Goal: Task Accomplishment & Management: Use online tool/utility

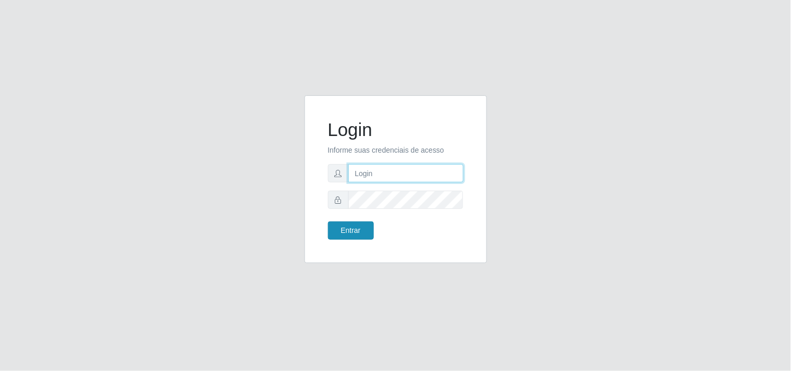
type input "[EMAIL_ADDRESS][DOMAIN_NAME]"
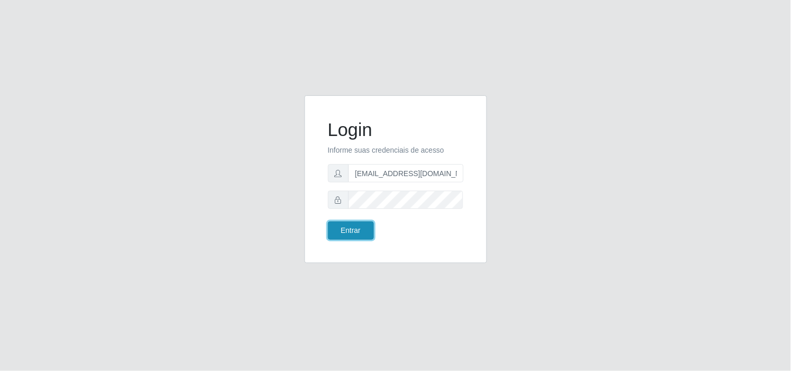
click at [366, 223] on button "Entrar" at bounding box center [351, 231] width 46 height 18
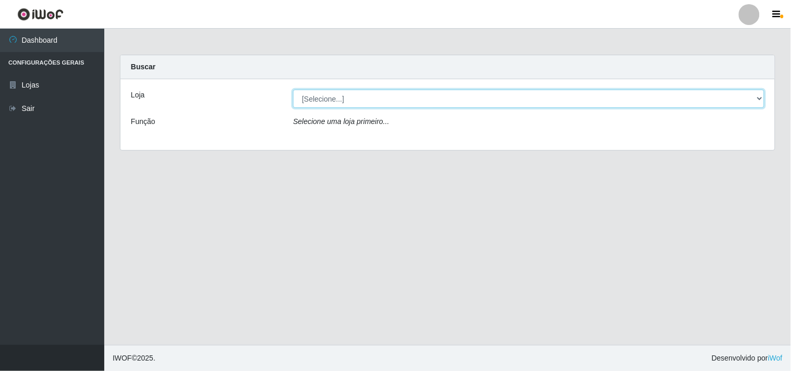
click at [758, 102] on select "[Selecione...] Hiper Queiroz - [GEOGRAPHIC_DATA]" at bounding box center [528, 99] width 471 height 18
select select "514"
click at [293, 90] on select "[Selecione...] Hiper Queiroz - [GEOGRAPHIC_DATA]" at bounding box center [528, 99] width 471 height 18
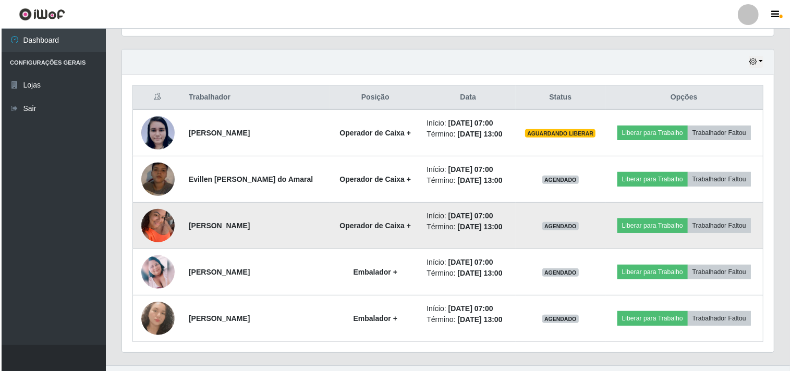
scroll to position [367, 0]
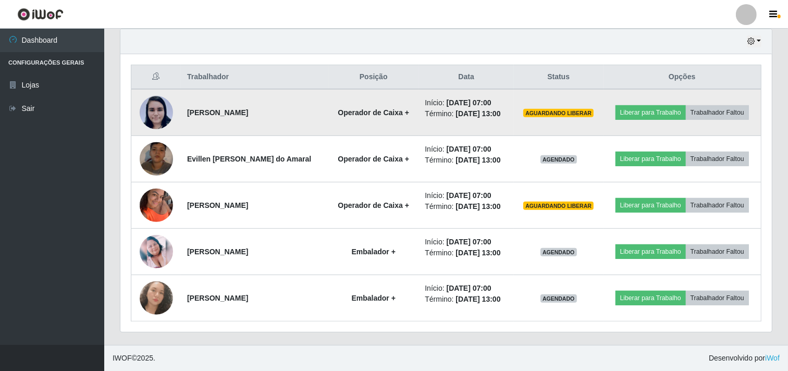
click at [158, 121] on img at bounding box center [156, 112] width 33 height 34
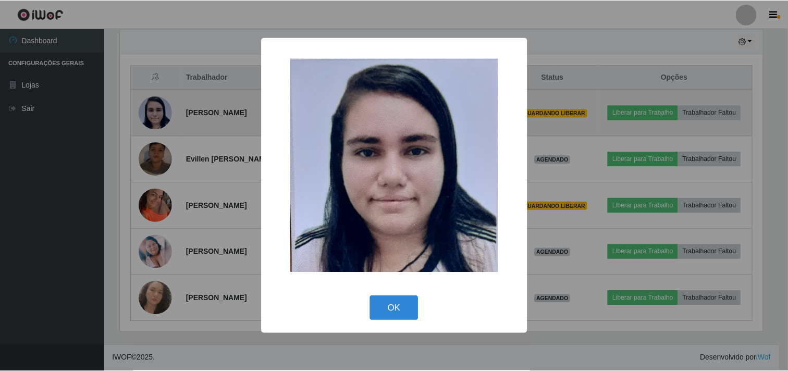
scroll to position [216, 645]
click at [158, 121] on div "× OK Cancel" at bounding box center [395, 185] width 791 height 371
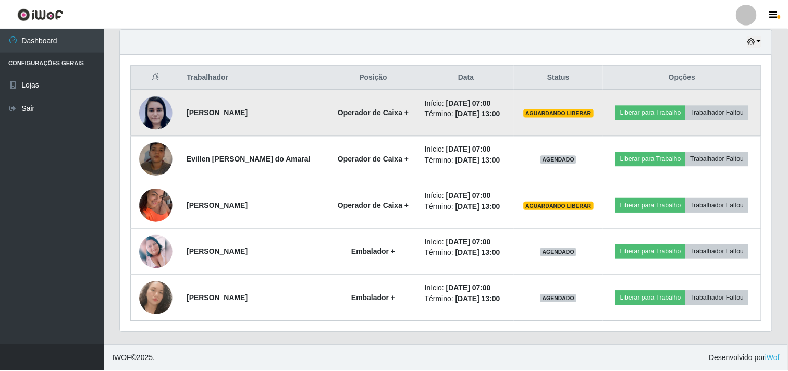
scroll to position [216, 652]
click at [158, 121] on img at bounding box center [156, 112] width 33 height 34
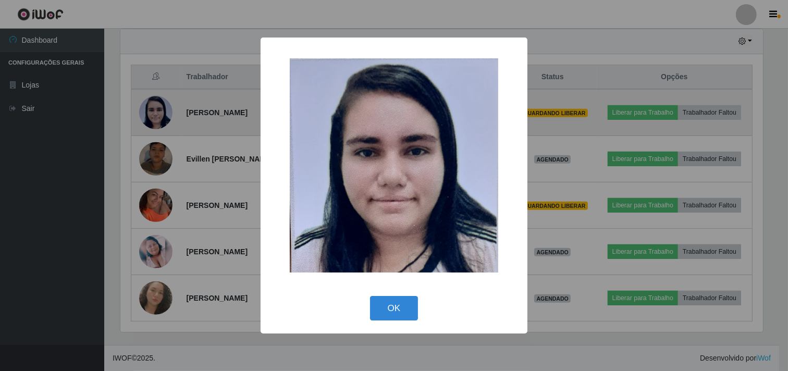
scroll to position [216, 645]
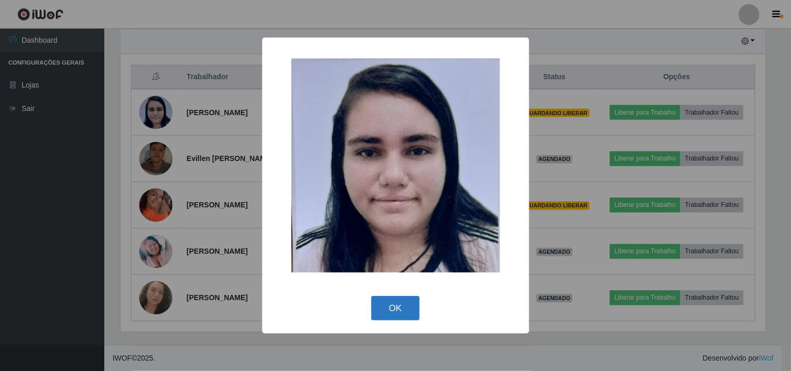
click at [404, 318] on button "OK" at bounding box center [395, 308] width 48 height 24
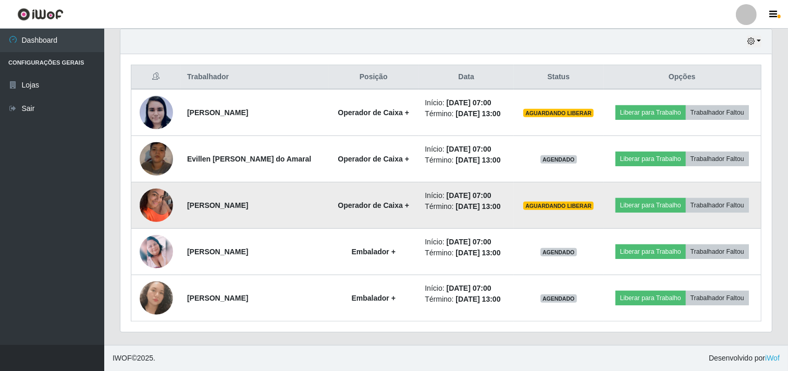
scroll to position [216, 652]
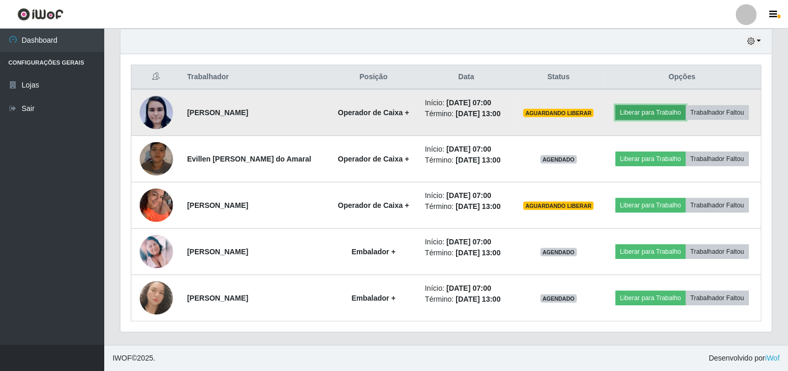
click at [652, 115] on button "Liberar para Trabalho" at bounding box center [651, 112] width 70 height 15
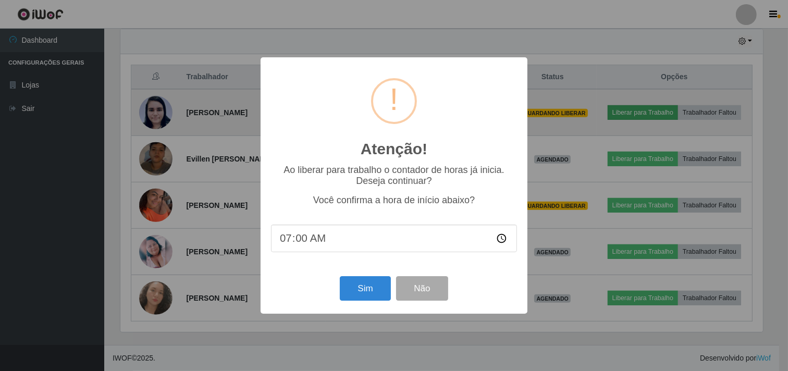
scroll to position [216, 645]
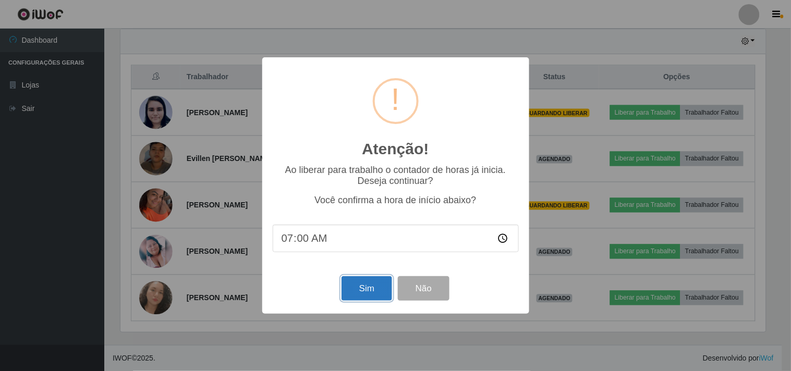
click at [365, 290] on button "Sim" at bounding box center [366, 288] width 51 height 24
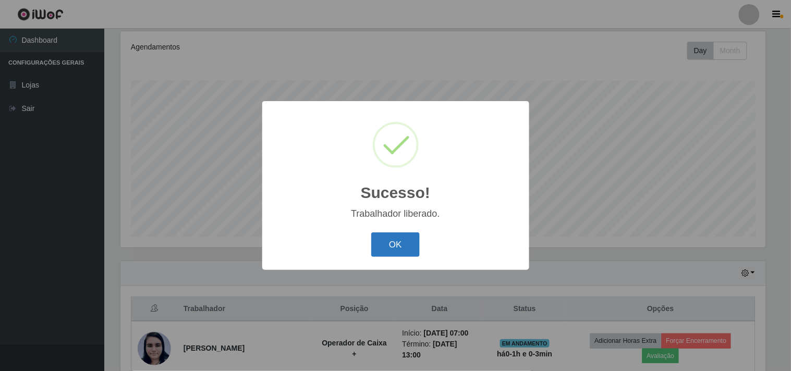
click at [394, 249] on button "OK" at bounding box center [395, 244] width 48 height 24
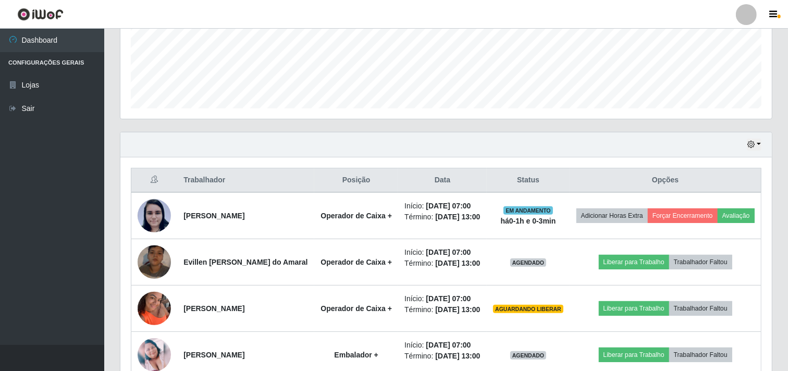
scroll to position [309, 0]
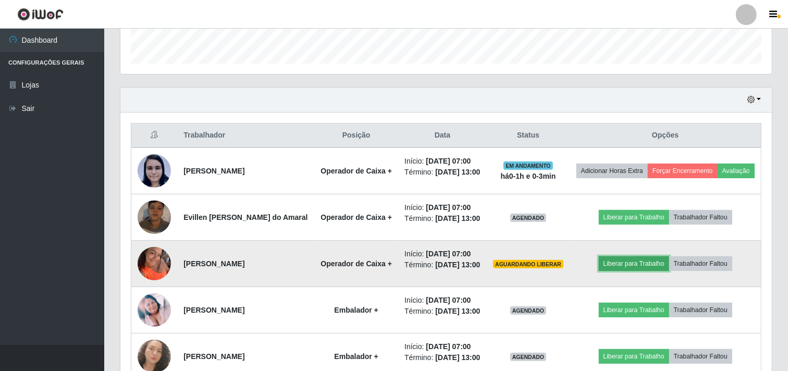
click at [637, 266] on button "Liberar para Trabalho" at bounding box center [634, 263] width 70 height 15
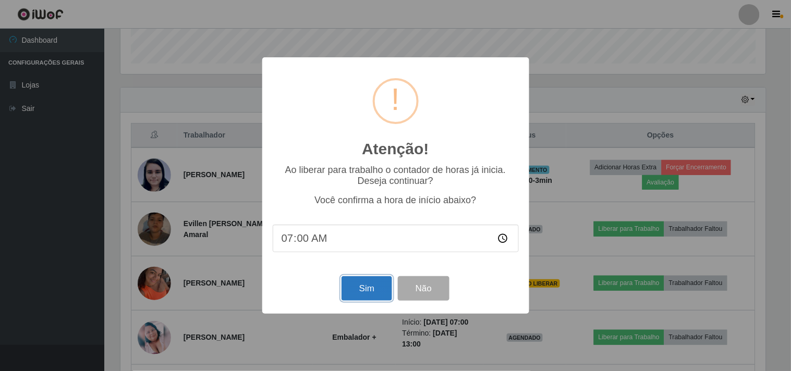
click at [370, 290] on button "Sim" at bounding box center [366, 288] width 51 height 24
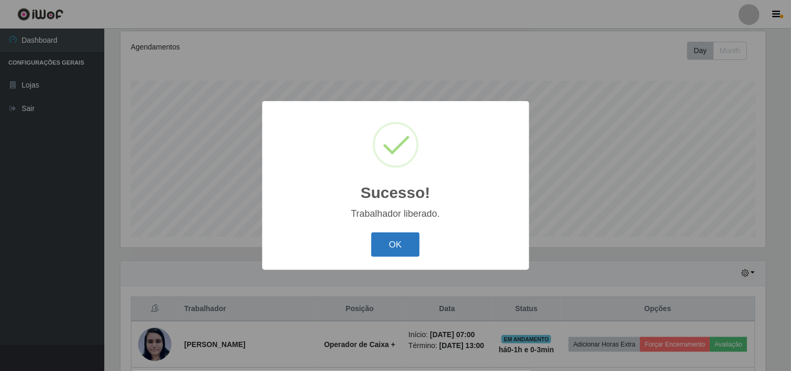
click at [410, 245] on button "OK" at bounding box center [395, 244] width 48 height 24
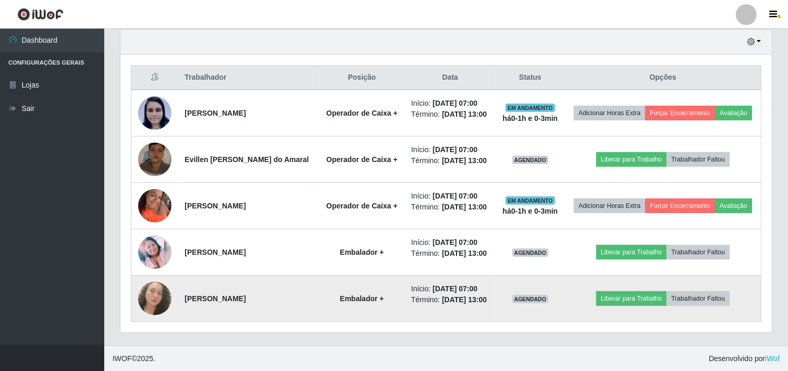
scroll to position [367, 0]
click at [652, 301] on button "Liberar para Trabalho" at bounding box center [631, 298] width 70 height 15
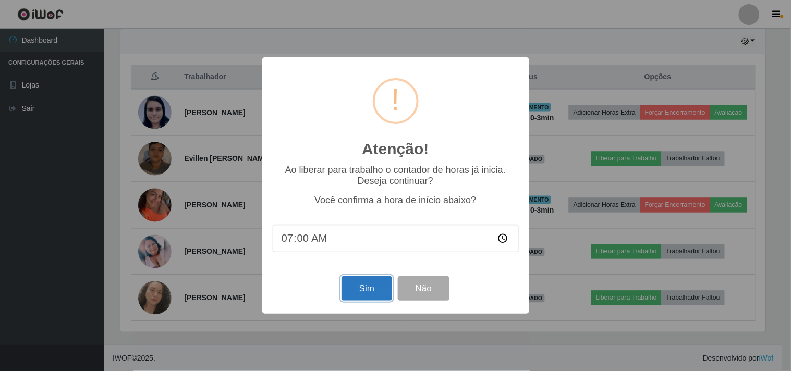
click at [360, 288] on button "Sim" at bounding box center [366, 288] width 51 height 24
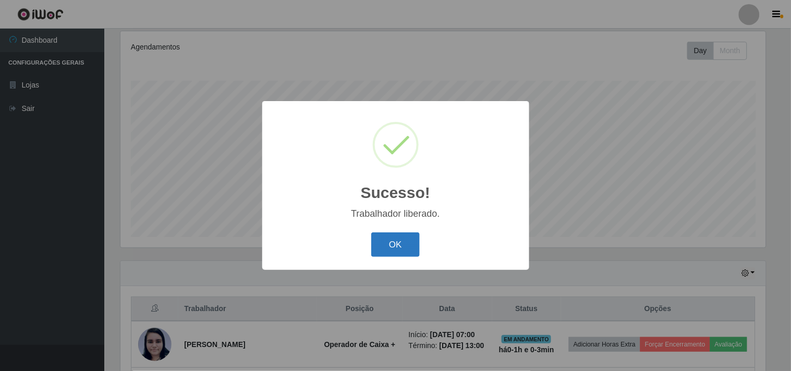
click at [402, 240] on button "OK" at bounding box center [395, 244] width 48 height 24
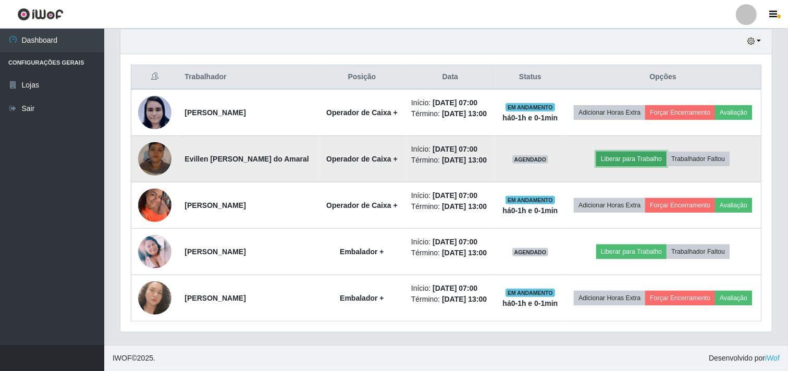
click at [624, 156] on button "Liberar para Trabalho" at bounding box center [631, 159] width 70 height 15
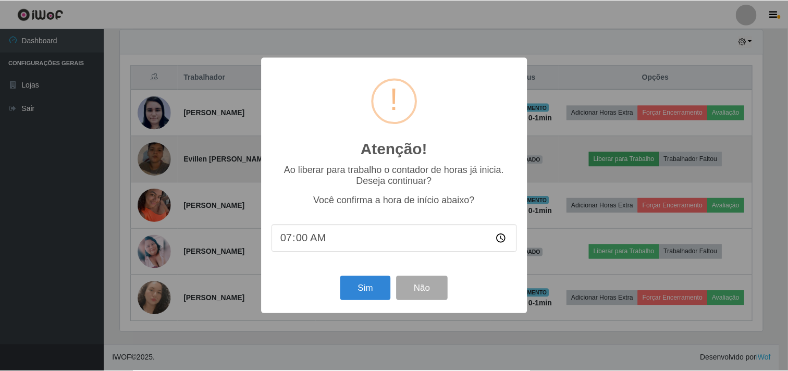
scroll to position [216, 645]
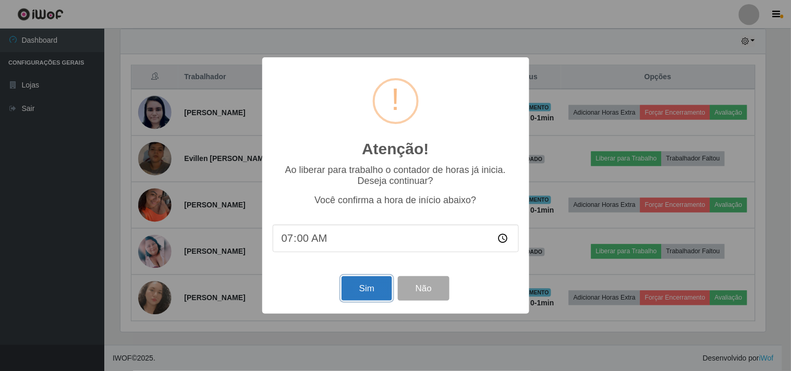
click at [362, 292] on button "Sim" at bounding box center [366, 288] width 51 height 24
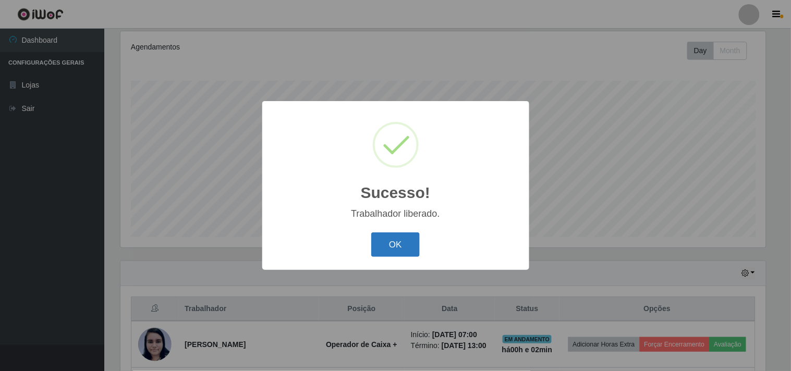
click at [398, 243] on button "OK" at bounding box center [395, 244] width 48 height 24
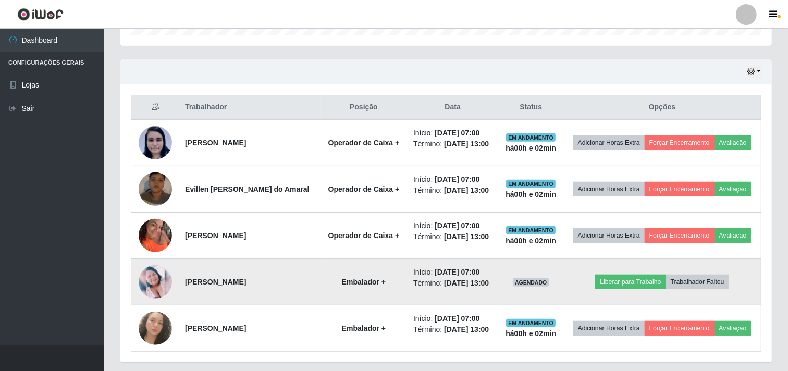
scroll to position [367, 0]
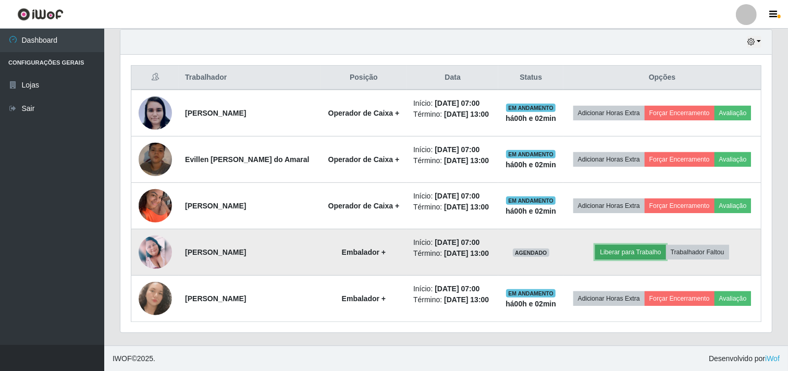
click at [622, 250] on button "Liberar para Trabalho" at bounding box center [630, 252] width 70 height 15
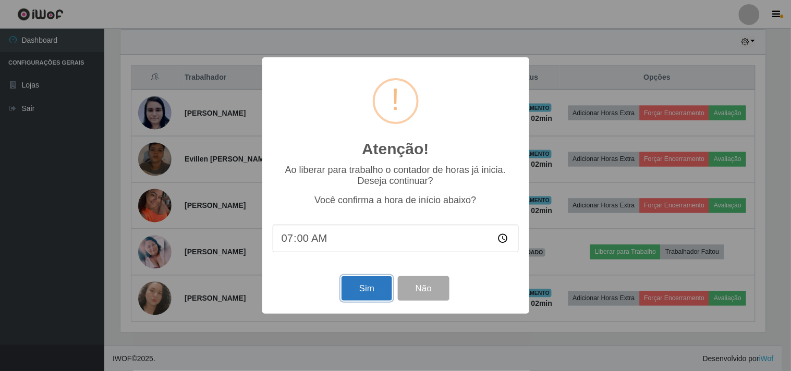
click at [363, 290] on button "Sim" at bounding box center [366, 288] width 51 height 24
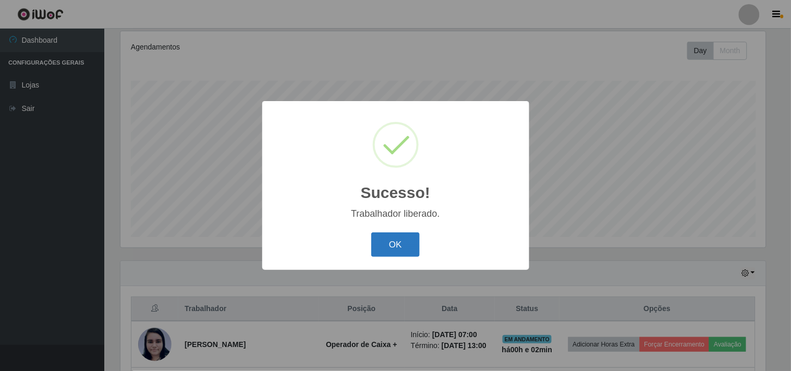
click at [385, 251] on button "OK" at bounding box center [395, 244] width 48 height 24
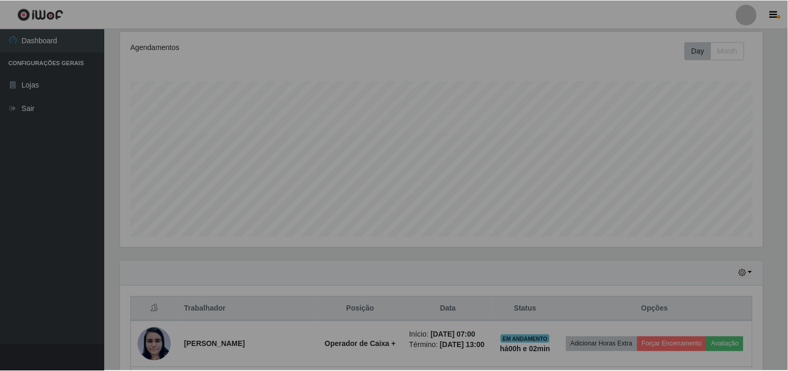
scroll to position [216, 652]
